Goal: Task Accomplishment & Management: Manage account settings

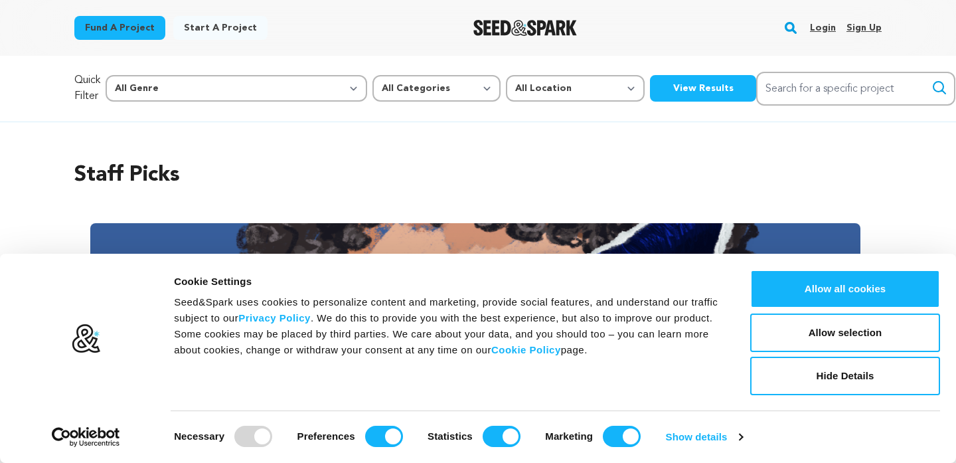
click at [823, 24] on link "Login" at bounding box center [823, 27] width 26 height 21
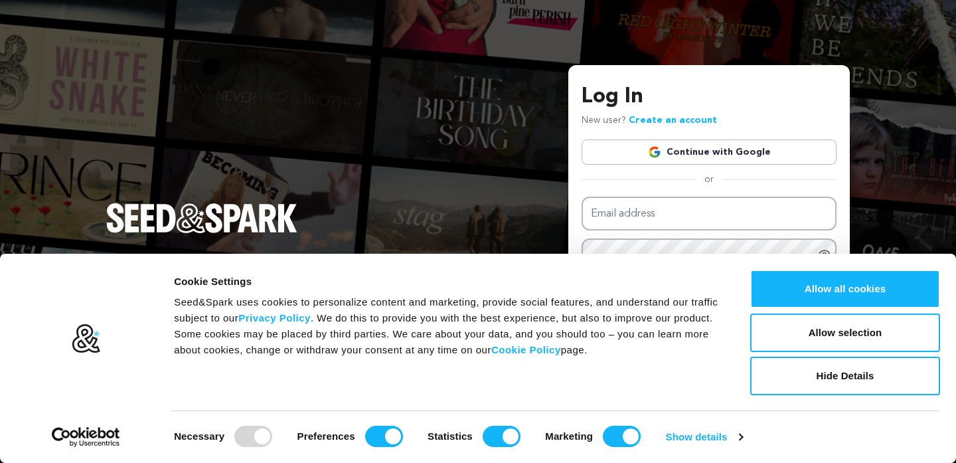
click at [709, 135] on div "Log In New user? Create an account Continue with Google or Email address Passwo…" at bounding box center [709, 228] width 255 height 295
click at [709, 143] on link "Continue with Google" at bounding box center [709, 151] width 255 height 25
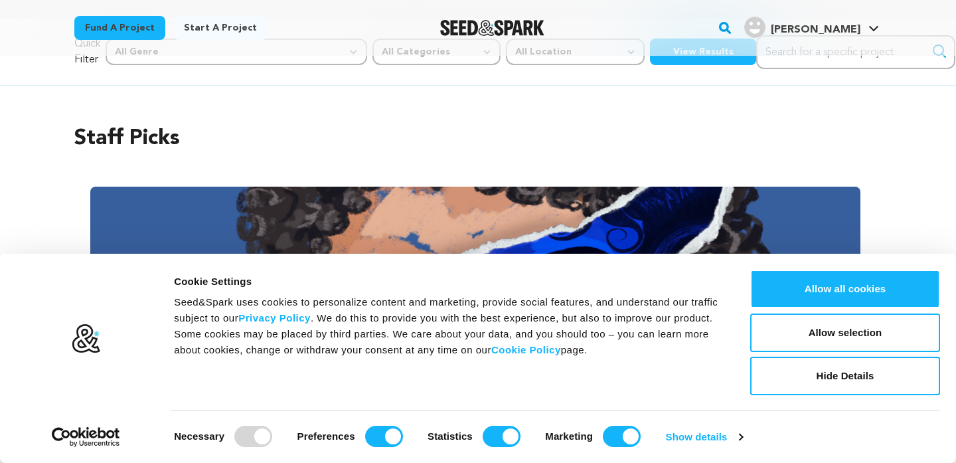
scroll to position [71, 0]
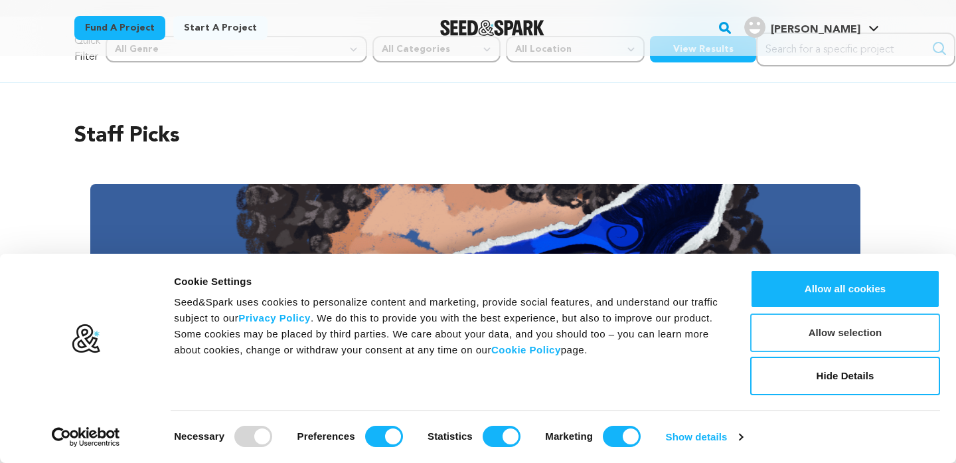
click at [823, 335] on button "Allow selection" at bounding box center [845, 332] width 190 height 39
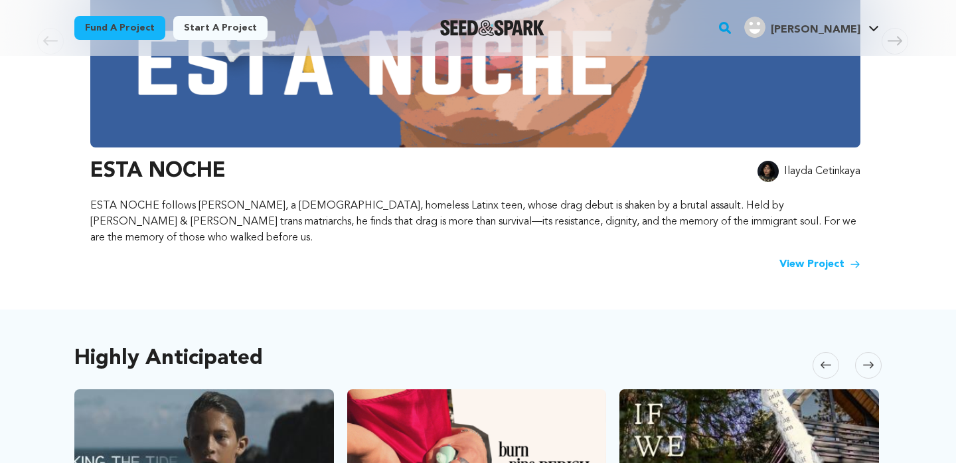
scroll to position [0, 0]
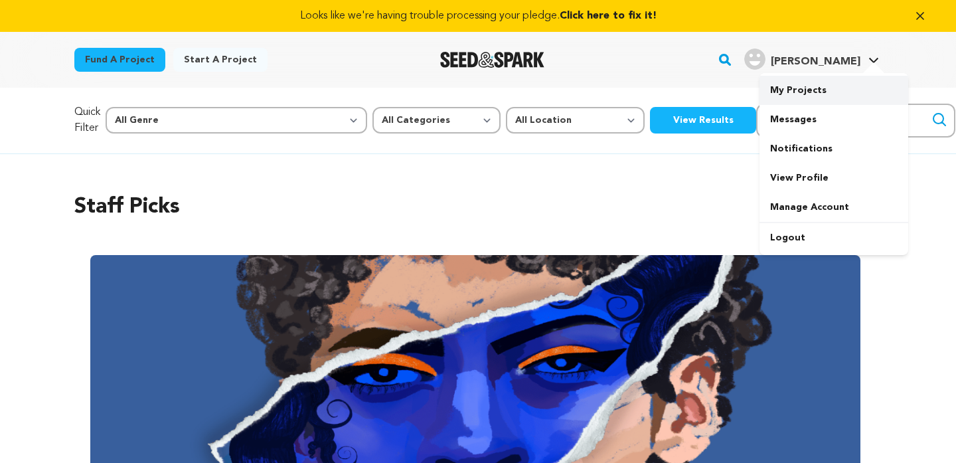
click at [803, 89] on link "My Projects" at bounding box center [833, 90] width 149 height 29
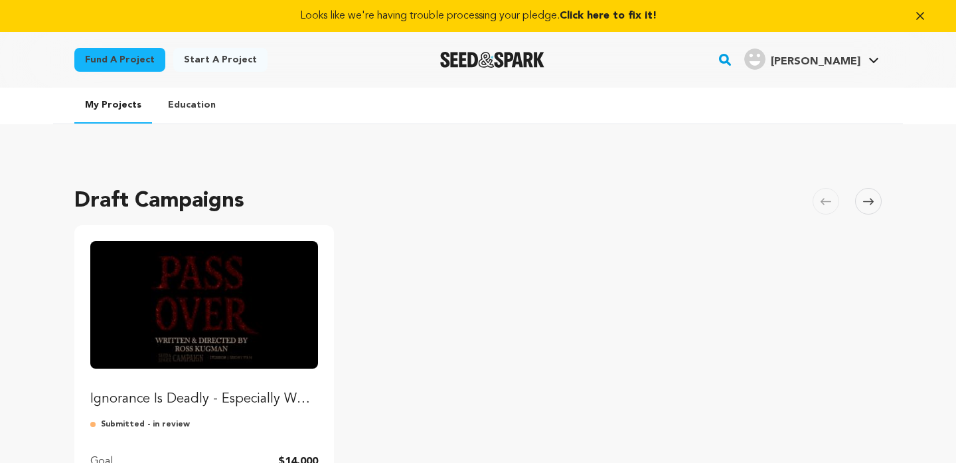
click at [210, 406] on p "Ignorance Is Deadly - Especially When You’re the Firstborn - Back "PASS OVER"" at bounding box center [204, 399] width 228 height 19
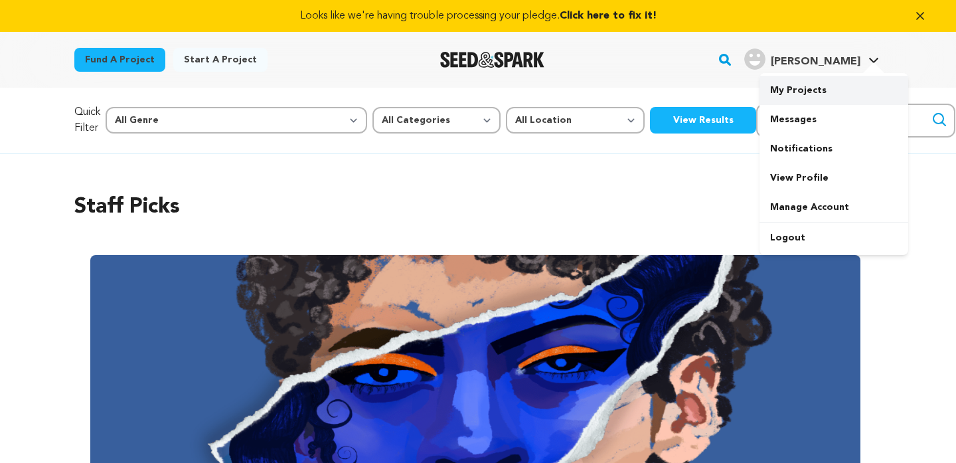
click at [802, 79] on link "My Projects" at bounding box center [833, 90] width 149 height 29
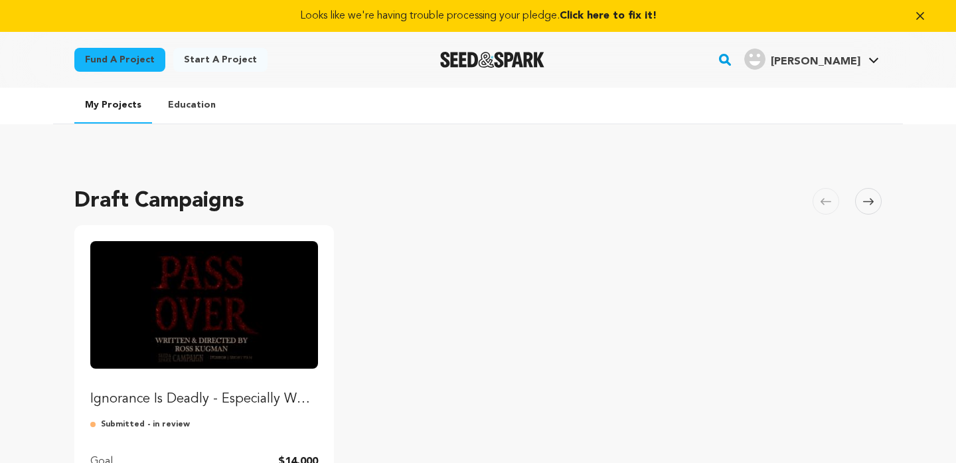
click at [917, 17] on icon "button" at bounding box center [919, 15] width 13 height 13
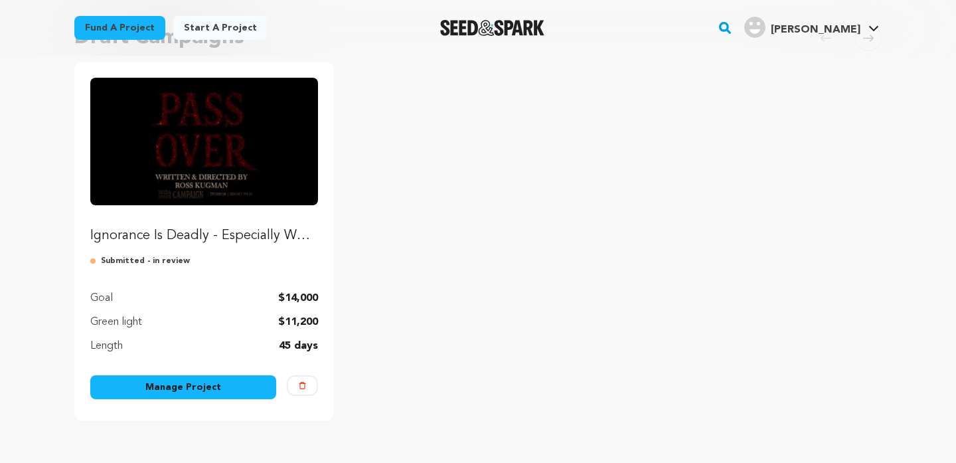
scroll to position [132, 0]
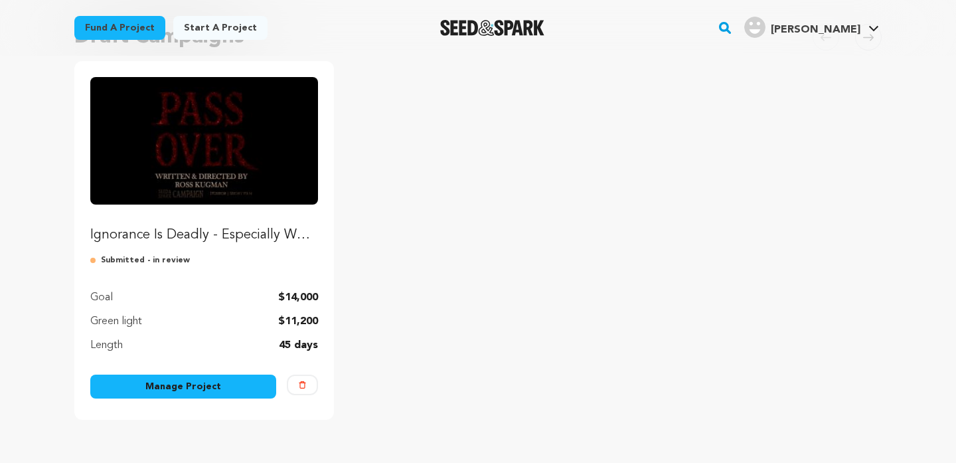
click at [204, 385] on link "Manage Project" at bounding box center [183, 386] width 186 height 24
